Goal: Transaction & Acquisition: Purchase product/service

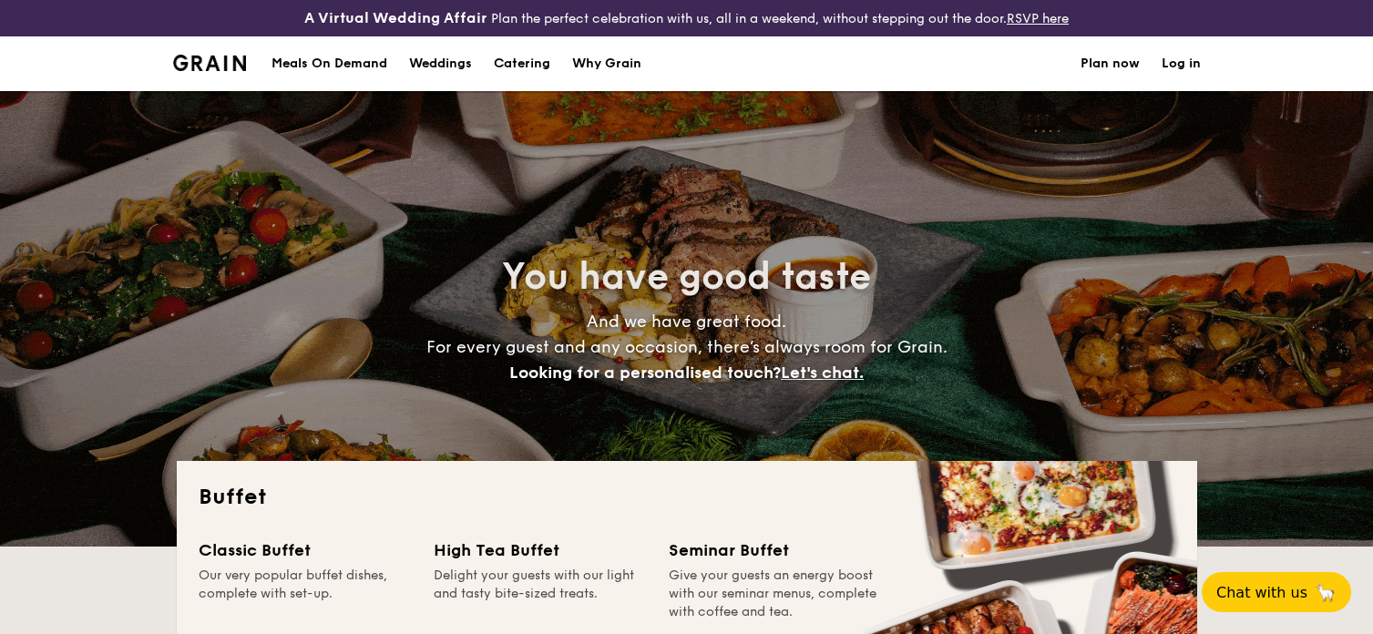
select select
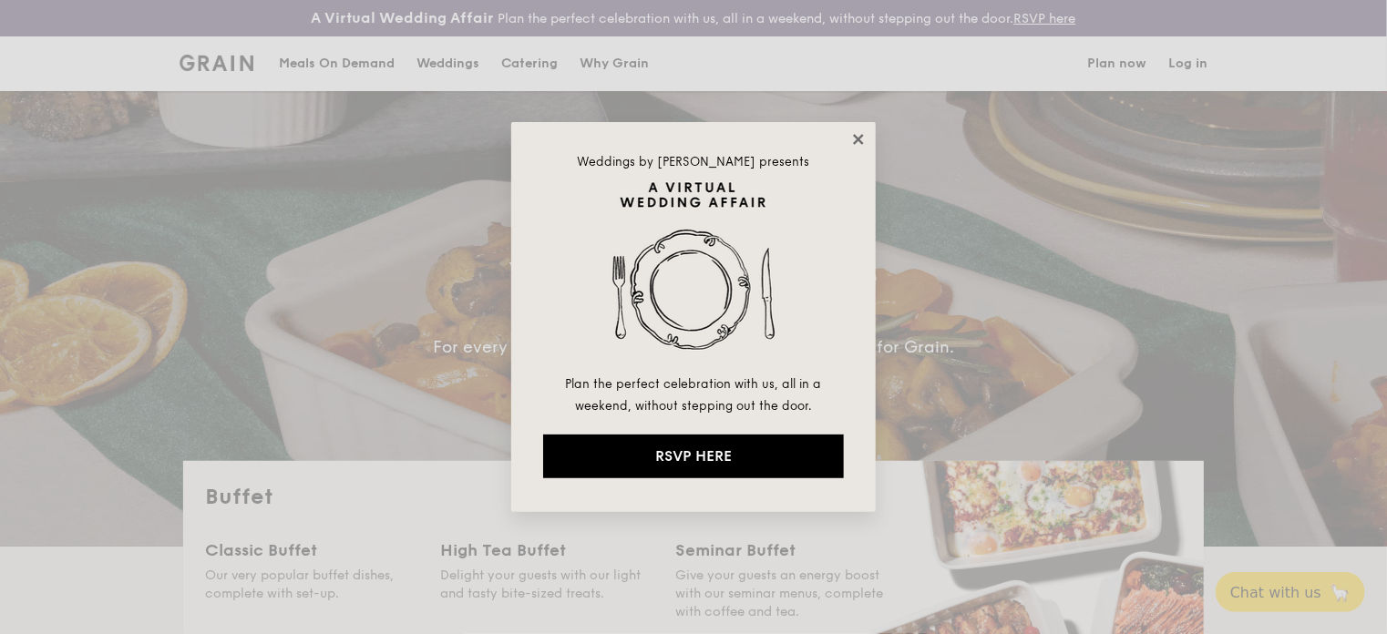
click at [853, 144] on icon at bounding box center [858, 139] width 16 height 16
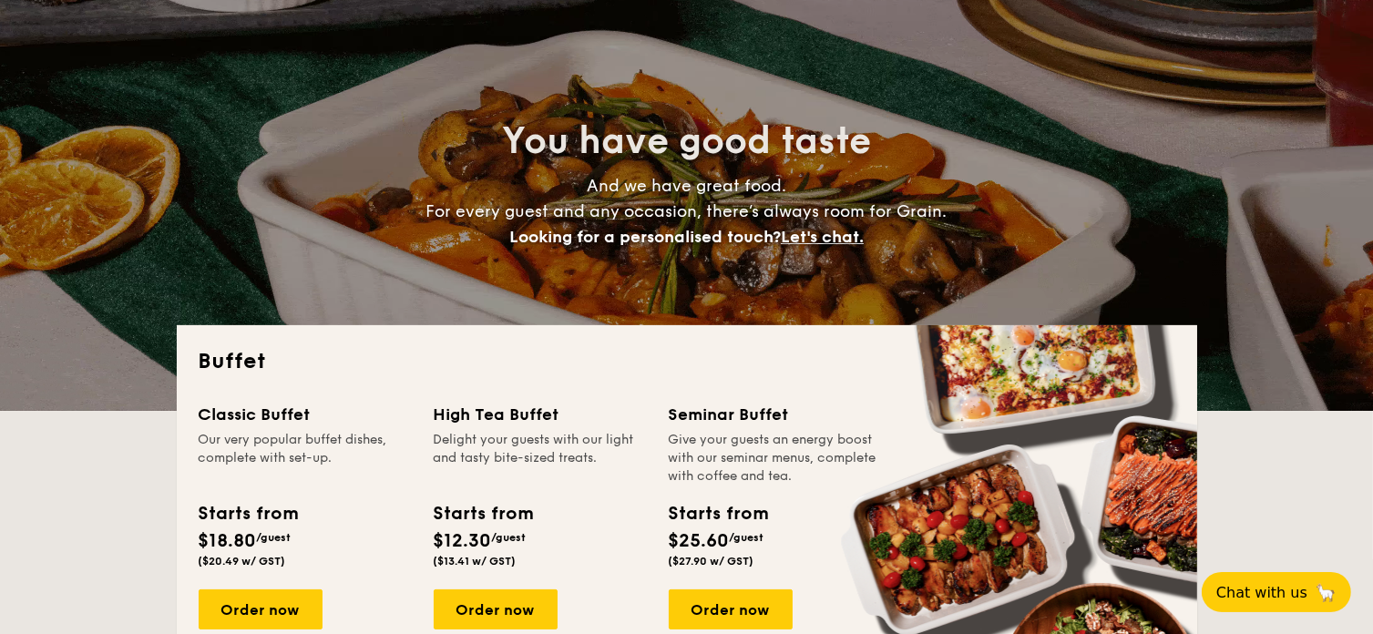
scroll to position [182, 0]
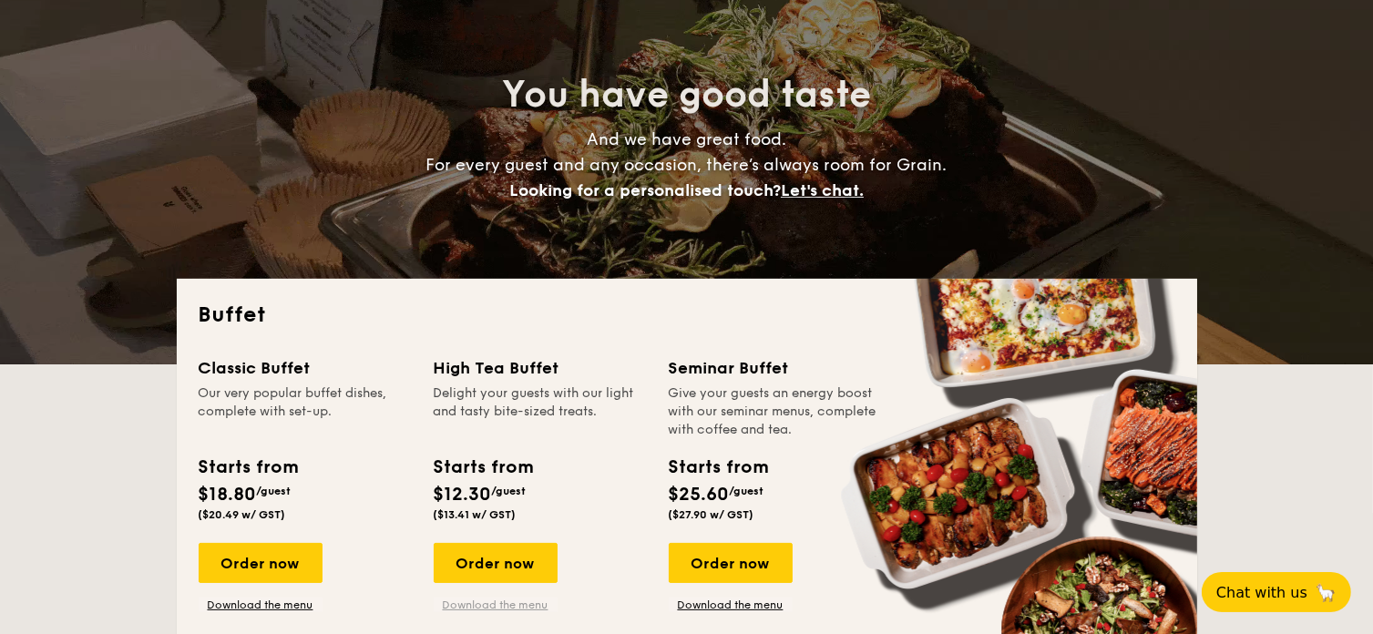
click at [506, 603] on link "Download the menu" at bounding box center [496, 605] width 124 height 15
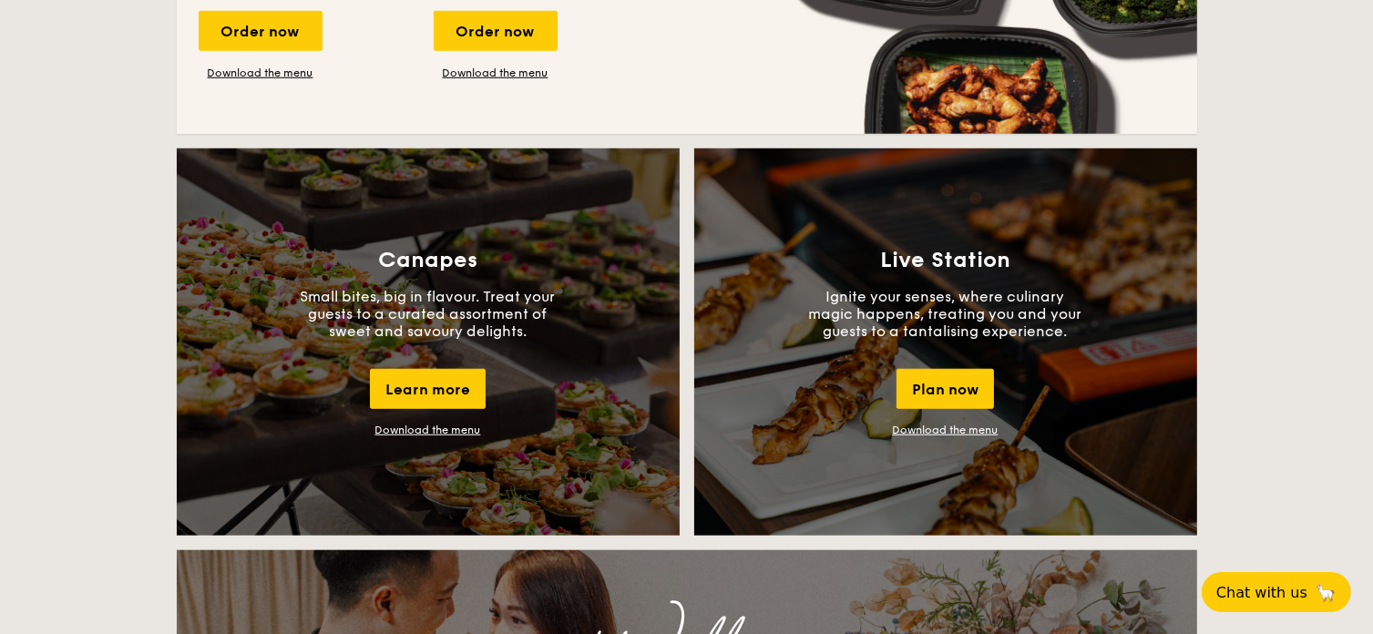
scroll to position [1549, 0]
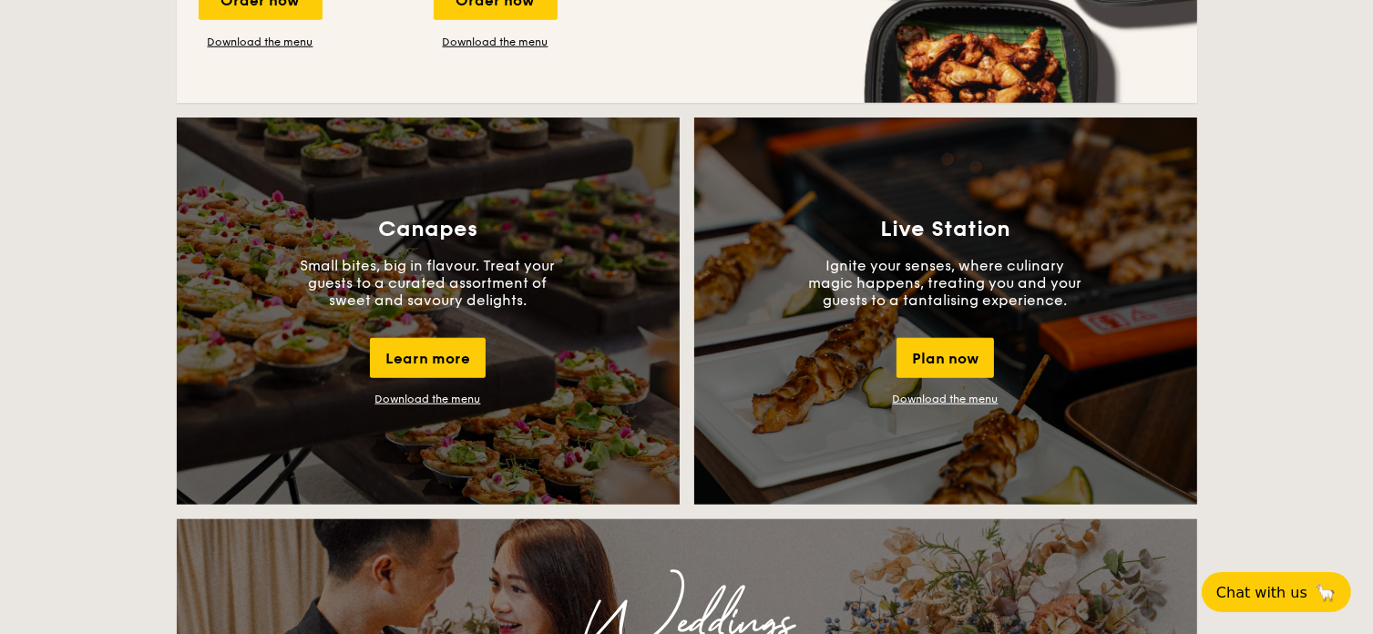
click at [446, 404] on link "Download the menu" at bounding box center [428, 399] width 106 height 13
click at [450, 401] on link "Download the menu" at bounding box center [428, 399] width 106 height 13
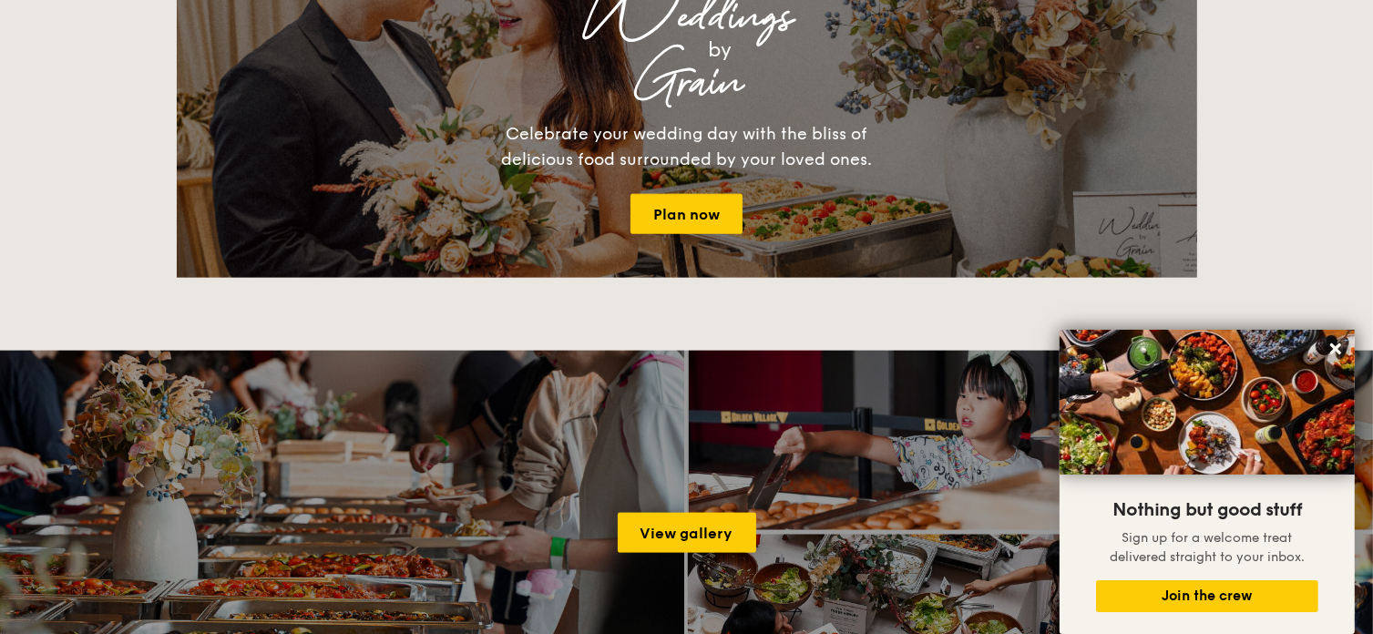
scroll to position [2187, 0]
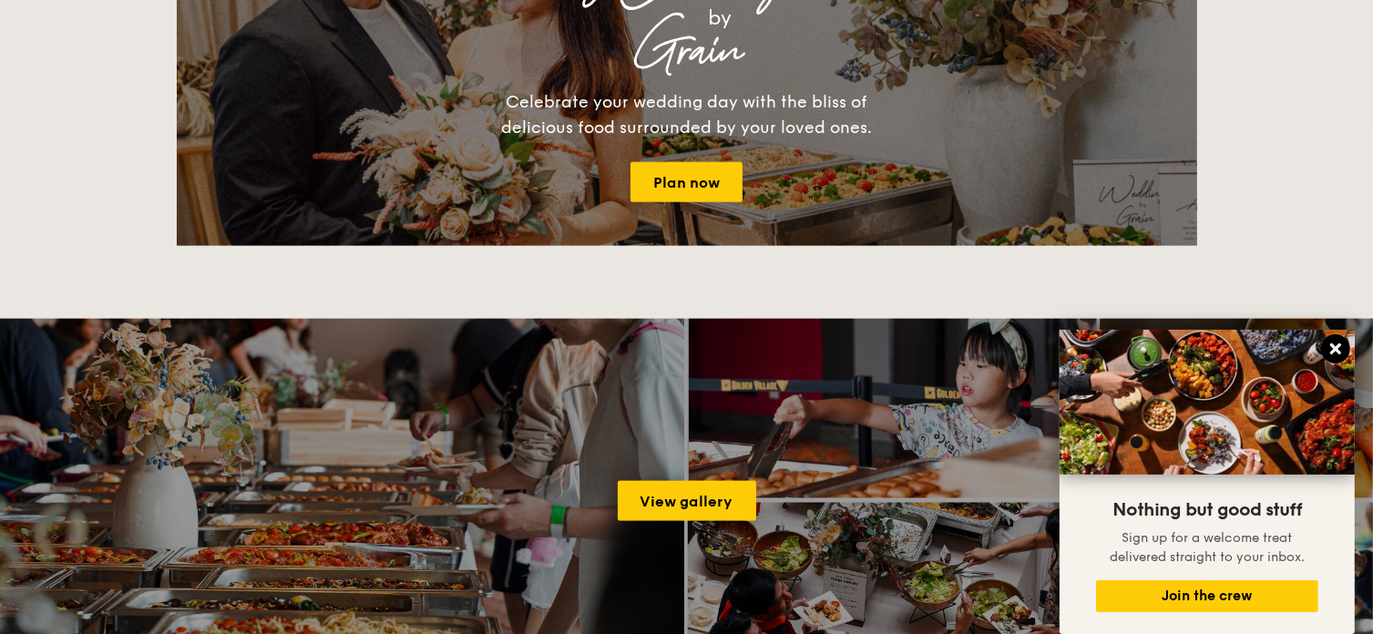
click at [1337, 350] on icon at bounding box center [1335, 348] width 11 height 11
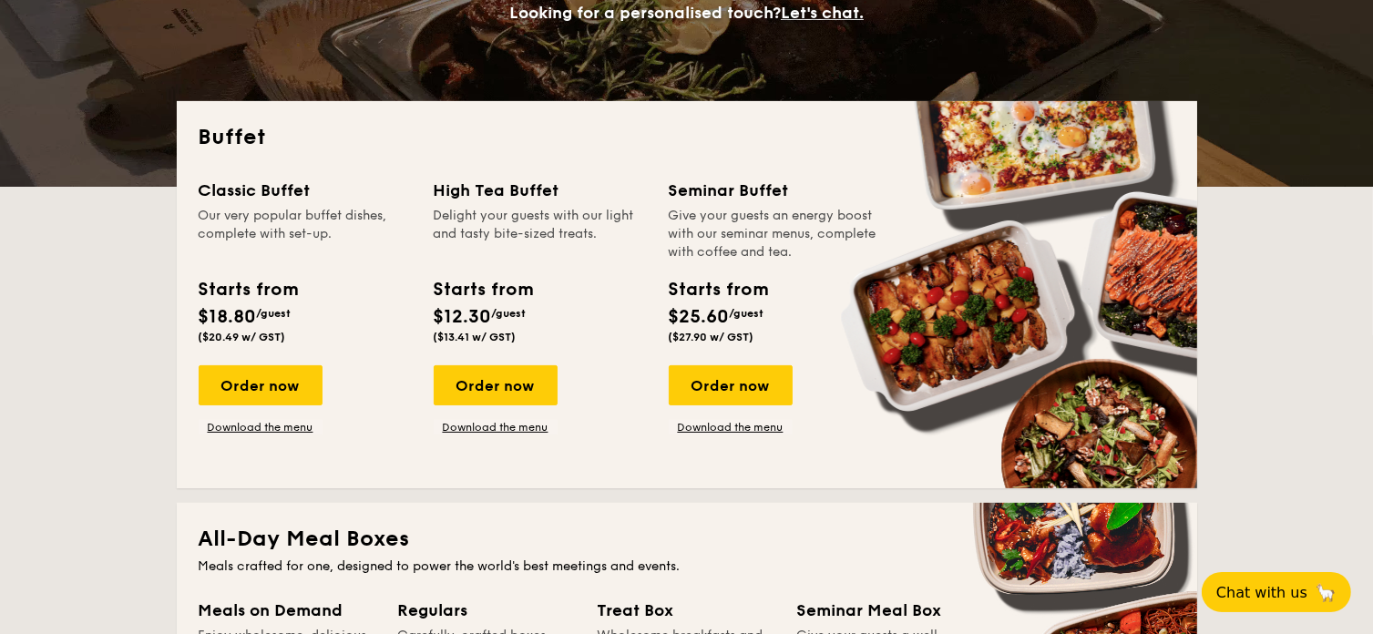
scroll to position [328, 0]
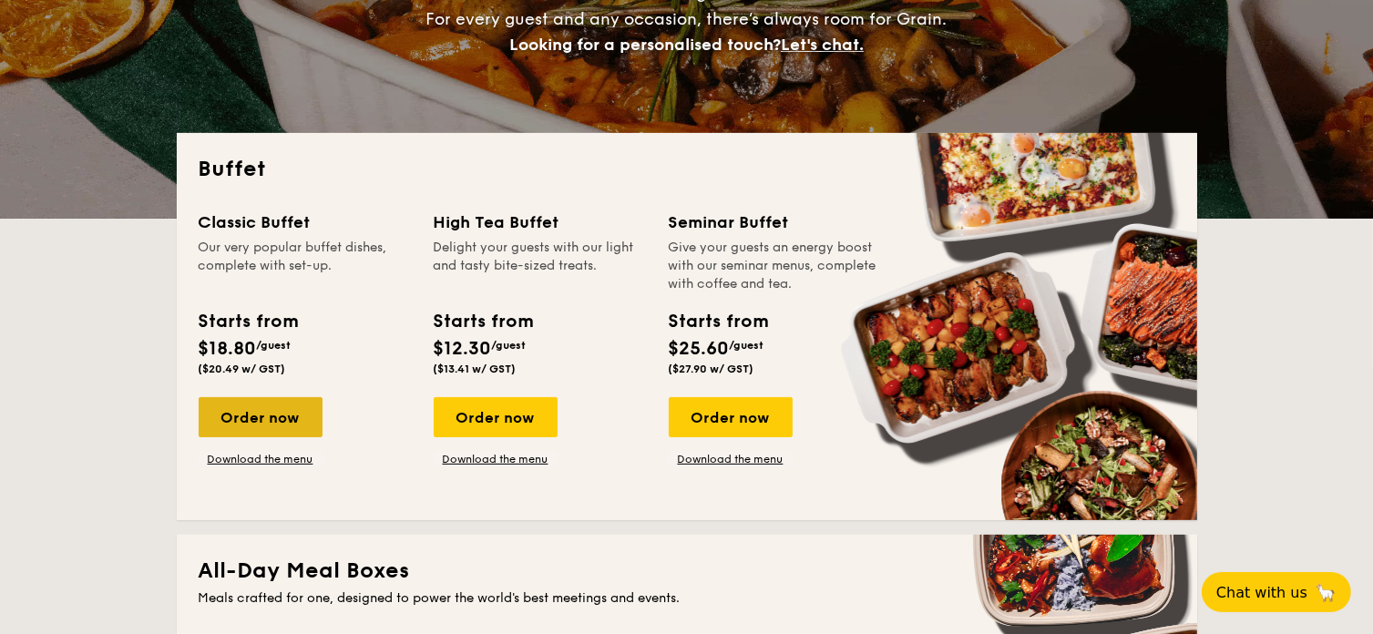
click at [278, 423] on div "Order now" at bounding box center [261, 417] width 124 height 40
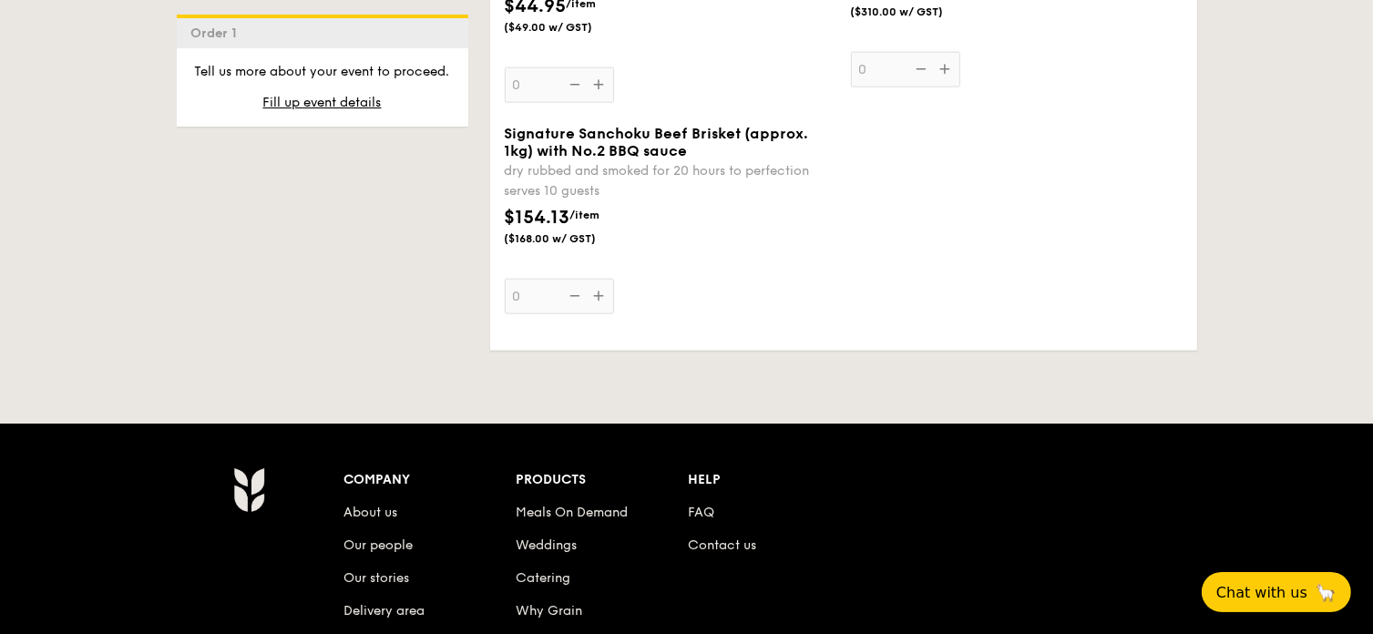
scroll to position [2369, 0]
